Goal: Download file/media

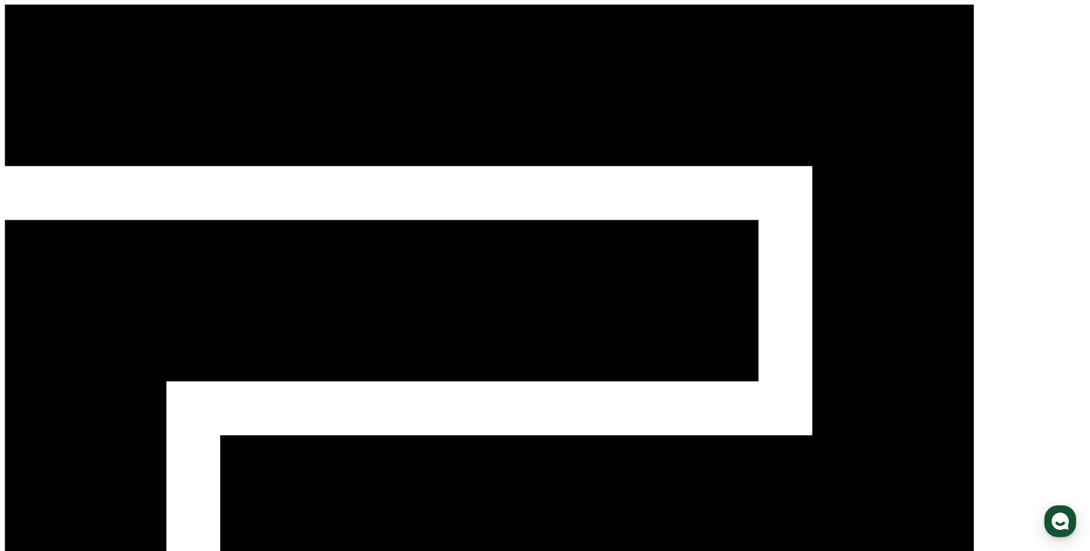
select select
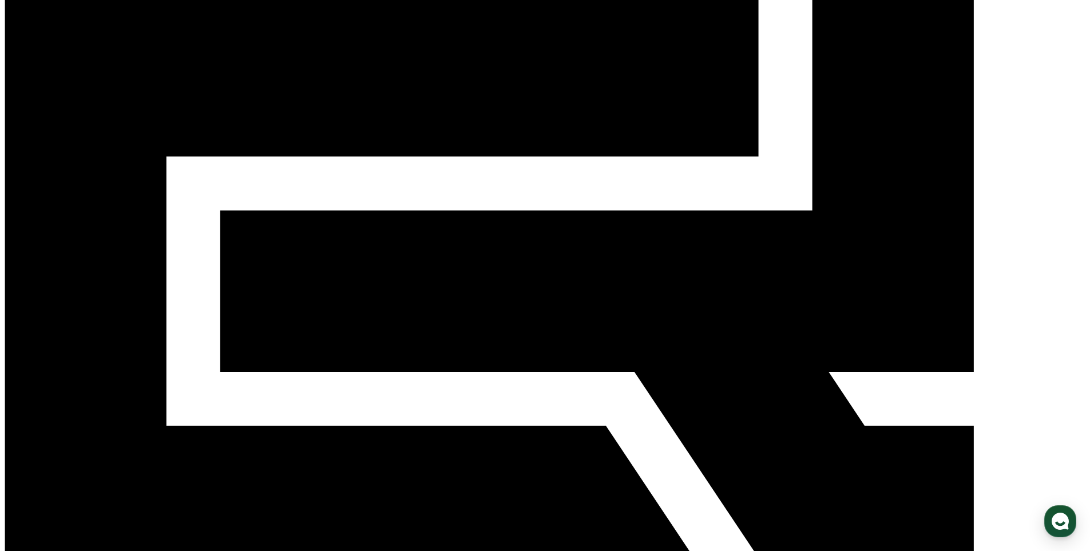
scroll to position [229, 0]
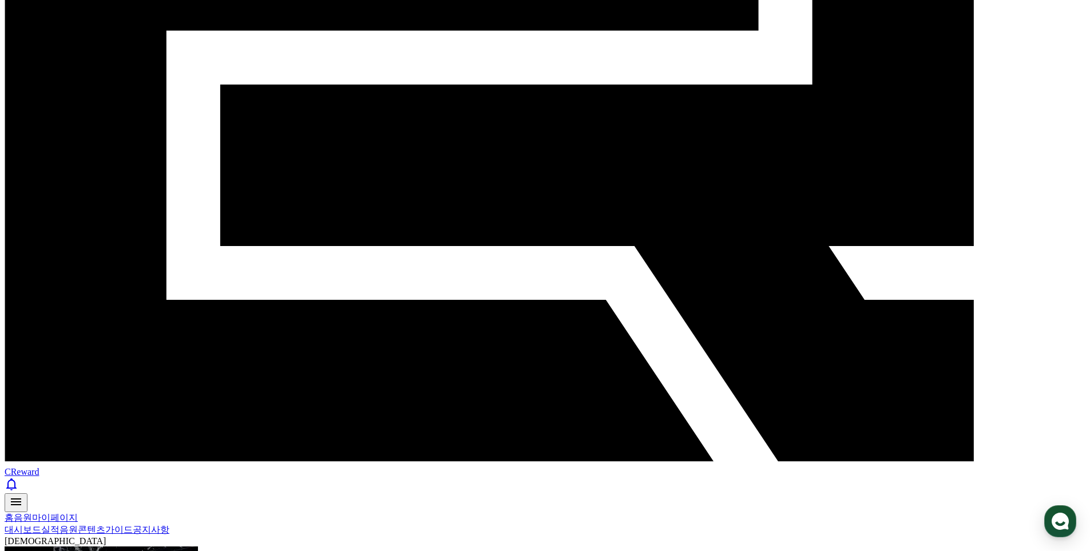
scroll to position [401, 0]
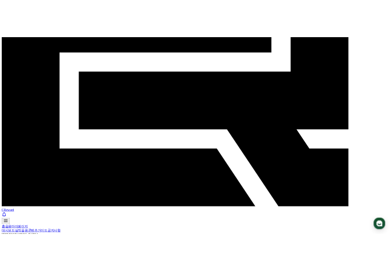
scroll to position [343, 0]
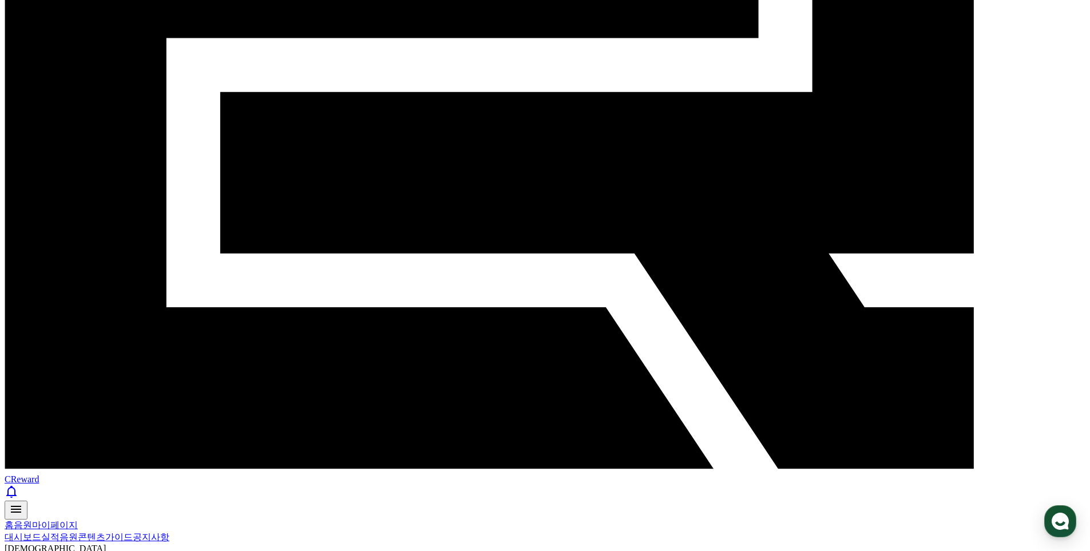
select select "**********"
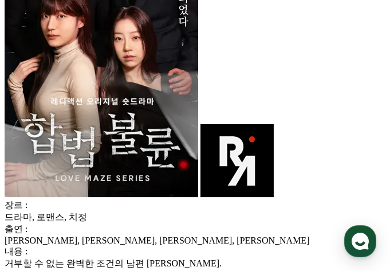
scroll to position [515, 0]
